Goal: Task Accomplishment & Management: Complete application form

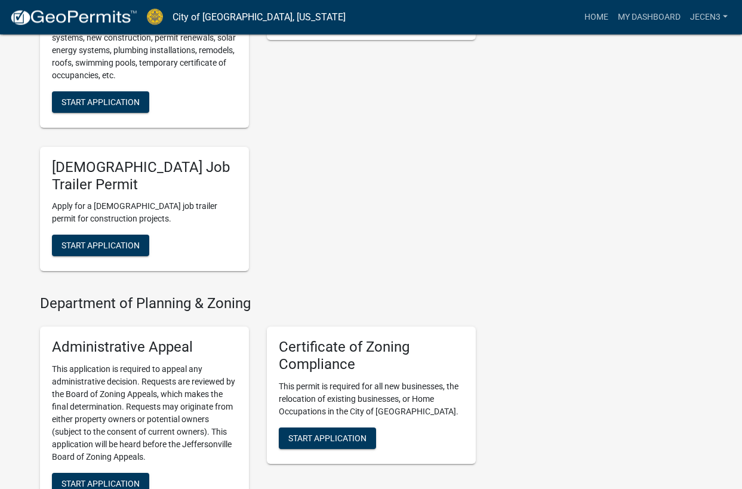
scroll to position [1121, 0]
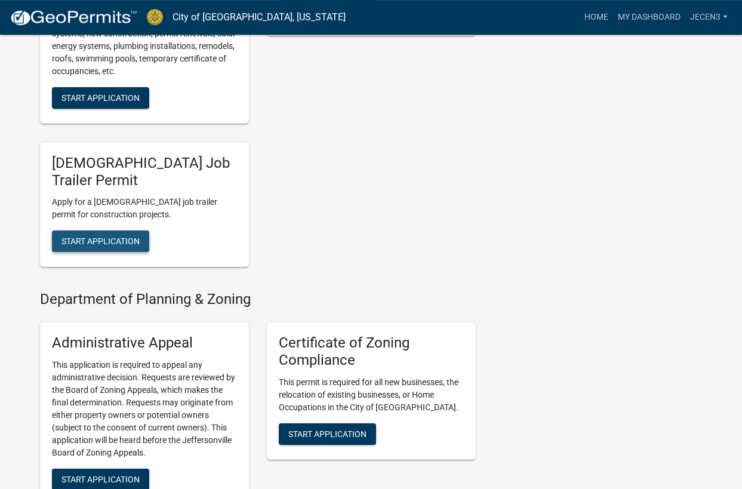
click at [120, 236] on span "Start Application" at bounding box center [100, 241] width 78 height 10
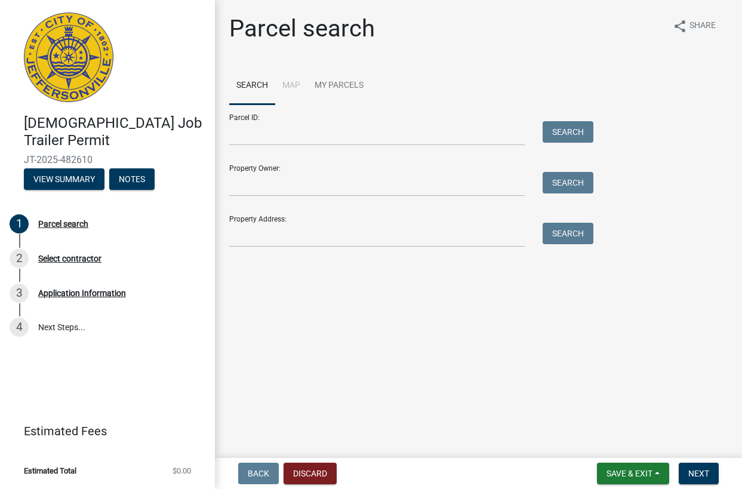
click at [280, 119] on div "Parcel ID: Search" at bounding box center [408, 124] width 358 height 41
click at [69, 258] on div "Select contractor" at bounding box center [69, 258] width 63 height 8
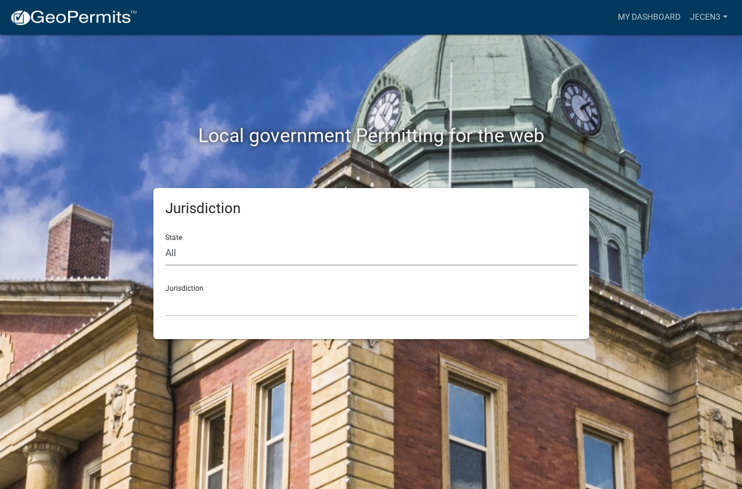
click at [165, 241] on select "All [US_STATE] [US_STATE] [US_STATE] [US_STATE] [US_STATE] [US_STATE] [US_STATE…" at bounding box center [371, 253] width 412 height 24
select select "[US_STATE]"
click option "[US_STATE]" at bounding box center [0, 0] width 0 height 0
click at [165, 292] on select "City of [GEOGRAPHIC_DATA], [US_STATE] City of [GEOGRAPHIC_DATA], [US_STATE] Cit…" at bounding box center [371, 304] width 412 height 24
